Goal: Transaction & Acquisition: Purchase product/service

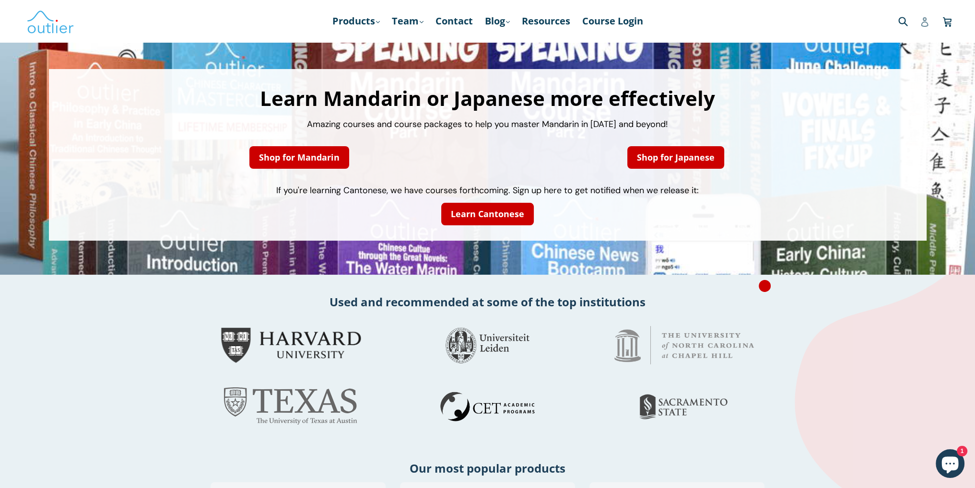
click at [921, 22] on icon at bounding box center [925, 22] width 10 height 10
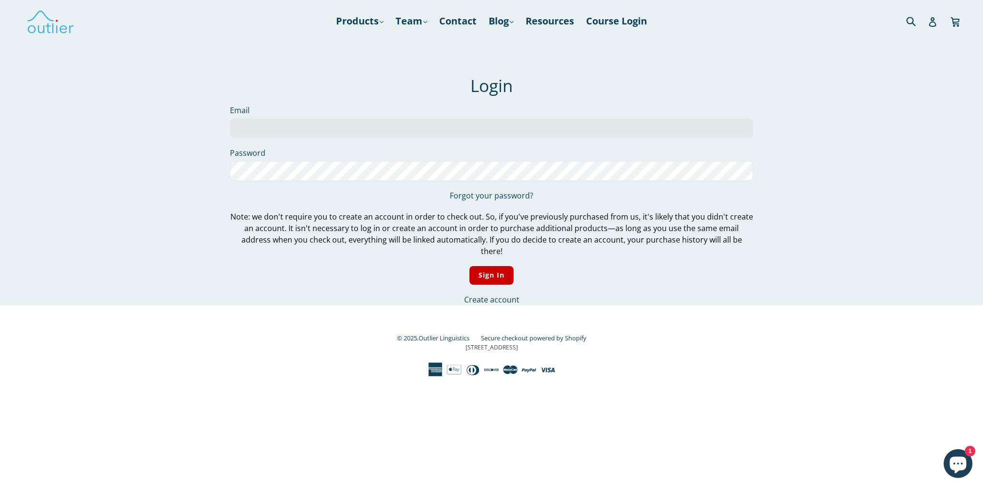
type input "aaroncjoost@gmail.com"
click at [478, 198] on link "Forgot your password?" at bounding box center [491, 195] width 83 height 11
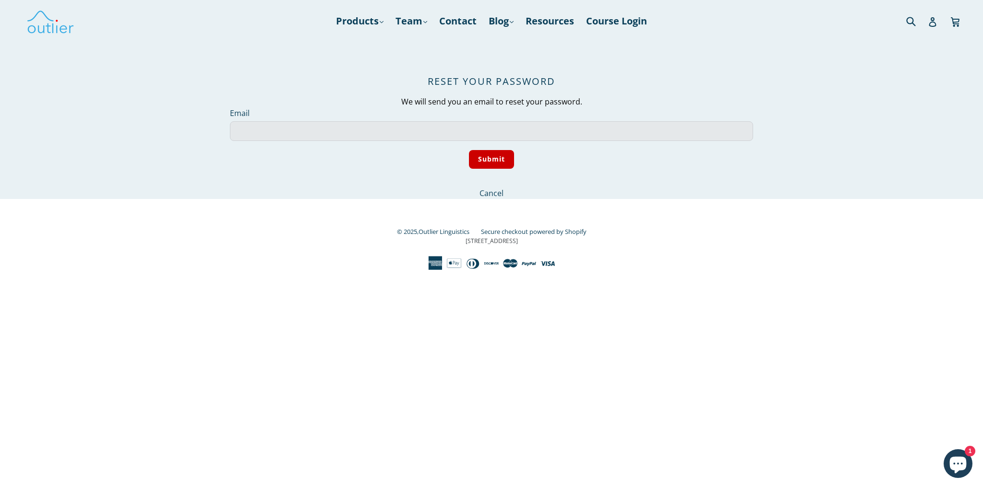
click at [257, 129] on input "Email" at bounding box center [491, 131] width 523 height 20
type input "aaroncjoost@gmail.com"
click at [504, 150] on input "Submit" at bounding box center [492, 159] width 46 height 19
click at [480, 157] on input "Submit" at bounding box center [492, 159] width 46 height 19
click at [492, 158] on input "Submit" at bounding box center [492, 159] width 46 height 19
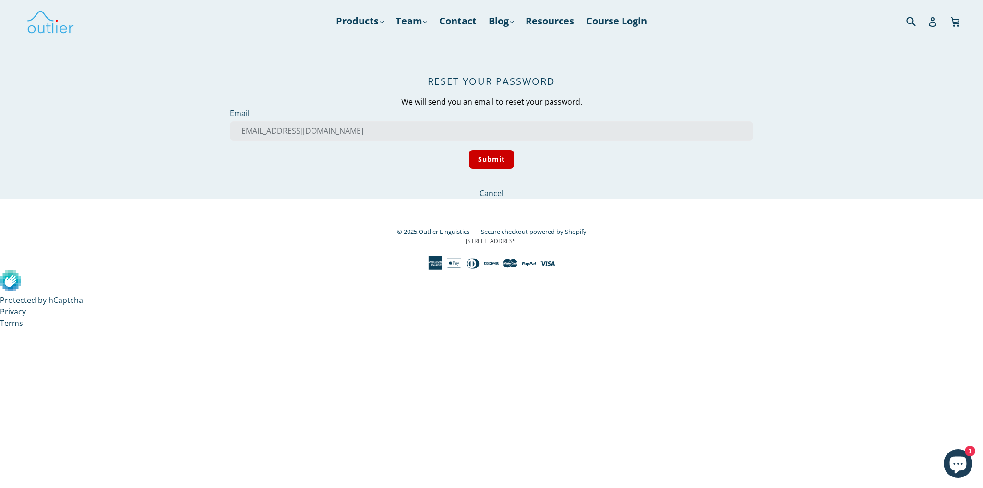
drag, startPoint x: 342, startPoint y: 145, endPoint x: 342, endPoint y: 131, distance: 13.4
click at [342, 145] on form "Email aaroncjoost@gmail.com Submit Cancel" at bounding box center [491, 153] width 523 height 92
click at [342, 131] on input "aaroncjoost@gmail.com" at bounding box center [491, 131] width 523 height 20
click at [491, 162] on input "Submit" at bounding box center [492, 159] width 46 height 19
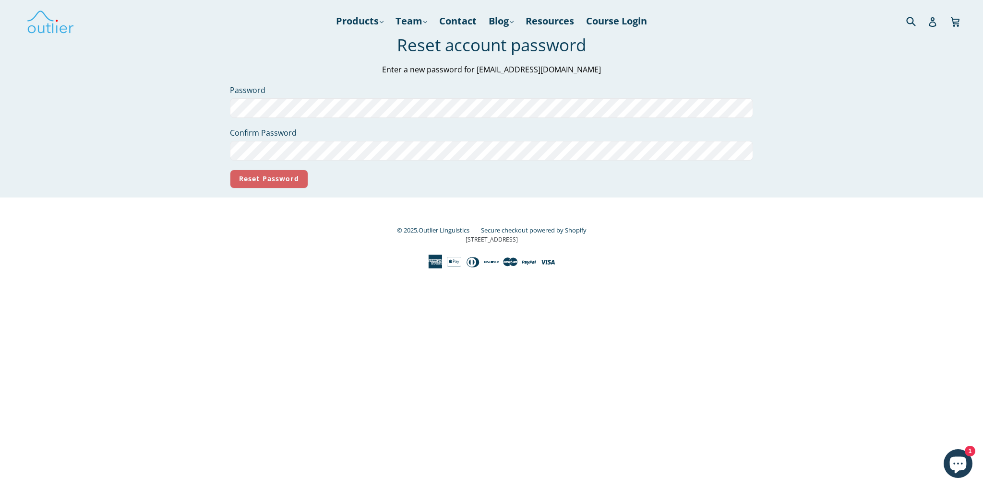
click at [272, 181] on input "Reset Password" at bounding box center [269, 179] width 78 height 19
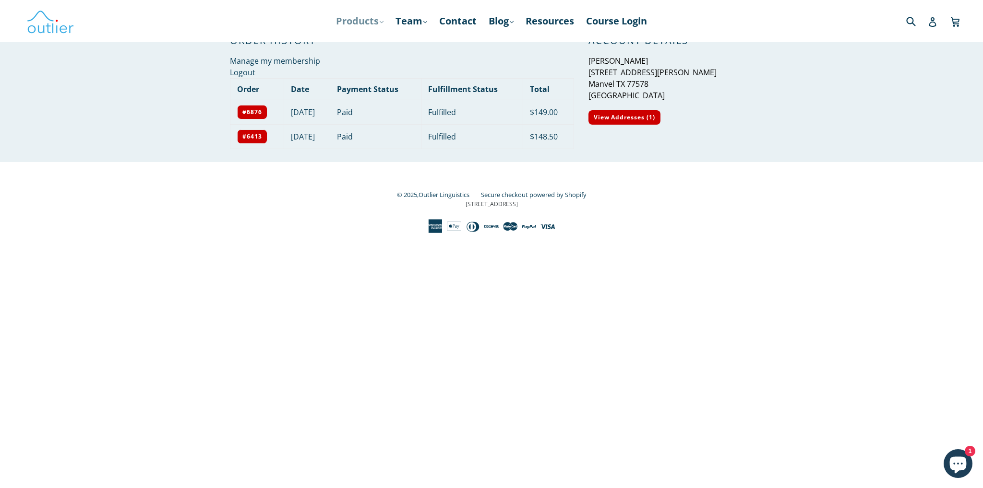
click at [367, 17] on link "Products .cls-1{fill:#231f20} expand" at bounding box center [359, 20] width 57 height 17
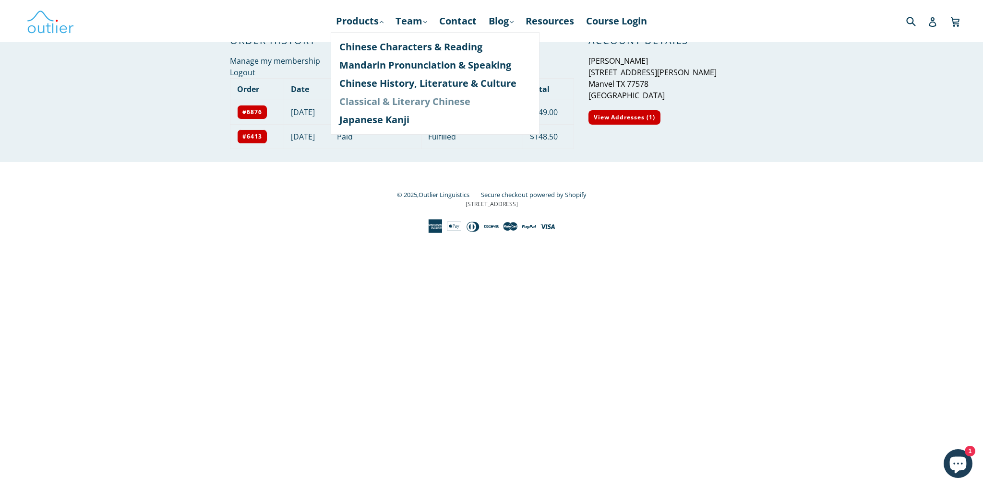
click at [401, 101] on link "Classical & Literary Chinese" at bounding box center [434, 102] width 191 height 18
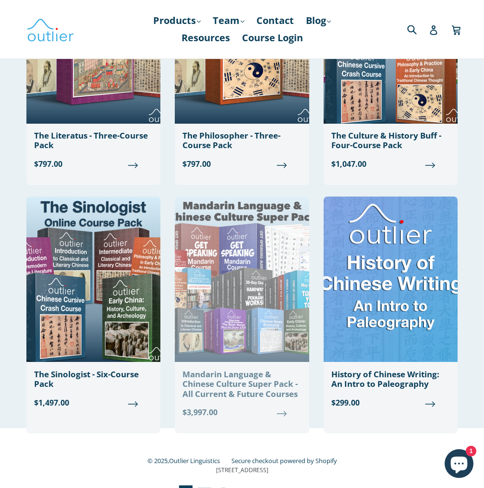
scroll to position [1151, 0]
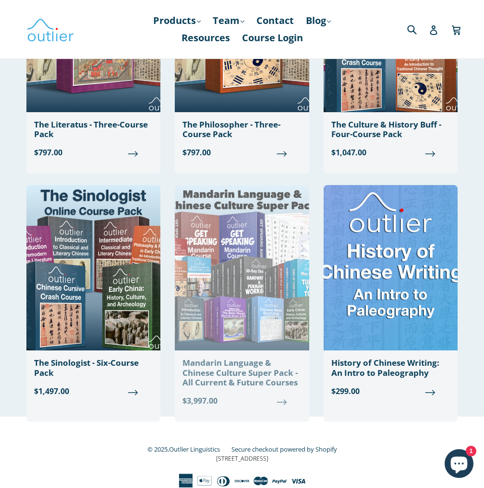
click at [226, 272] on img at bounding box center [242, 268] width 134 height 166
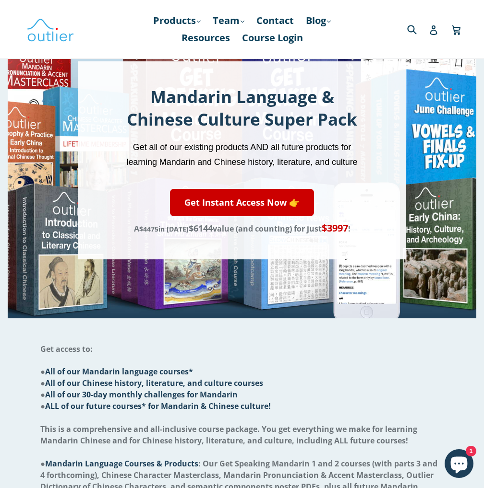
scroll to position [144, 0]
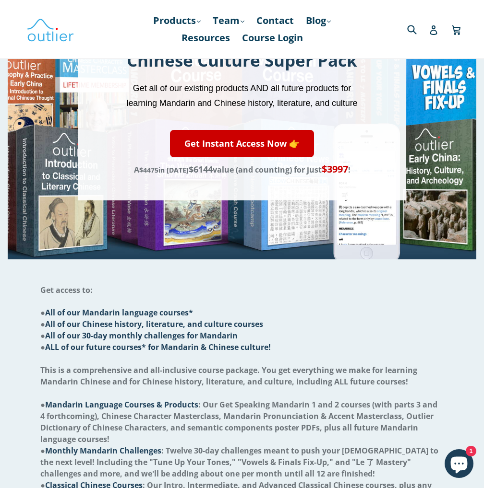
click at [326, 321] on li "● All of our Chinese history, literature, and culture courses" at bounding box center [241, 325] width 403 height 12
click at [352, 343] on li "● ALL of our future courses* for Mandarin & Chinese culture!" at bounding box center [241, 348] width 403 height 12
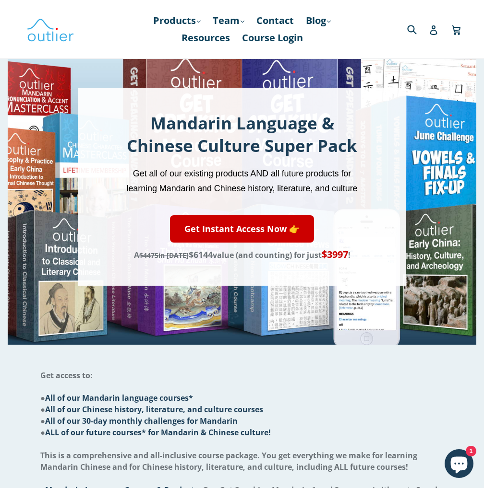
scroll to position [54, 0]
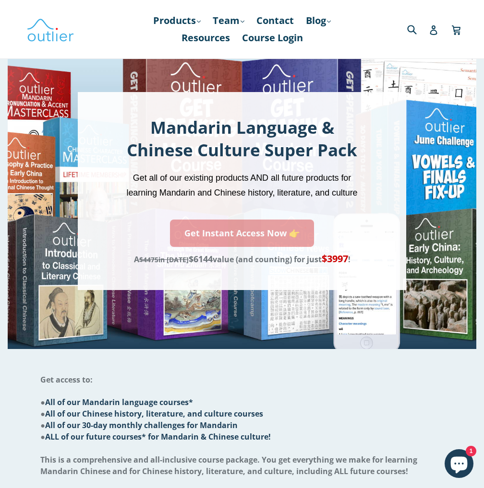
click at [254, 240] on link "Get Instant Access Now 👉" at bounding box center [242, 233] width 144 height 27
